Goal: Information Seeking & Learning: Learn about a topic

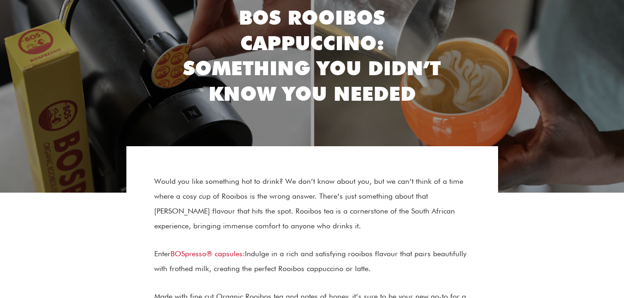
scroll to position [101, 0]
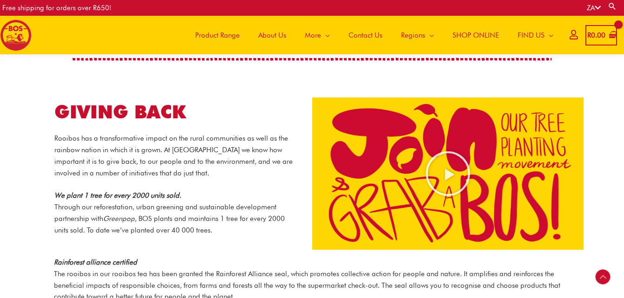
scroll to position [913, 0]
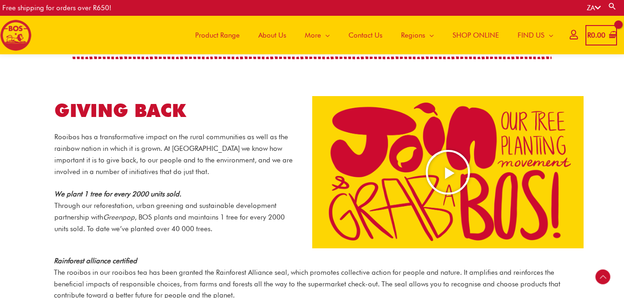
click at [455, 153] on icon "Play Video about screenshot 2025 08 20 at 14.36.24" at bounding box center [448, 172] width 46 height 46
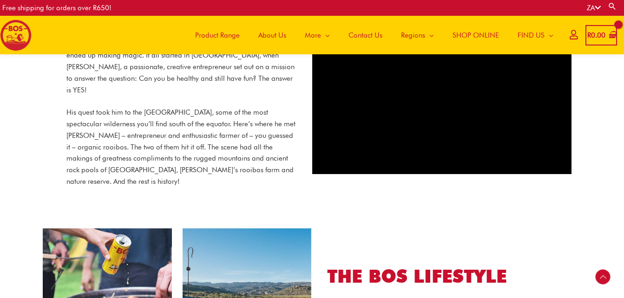
scroll to position [439, 0]
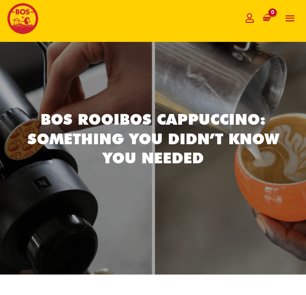
scroll to position [24, 0]
